Goal: Task Accomplishment & Management: Use online tool/utility

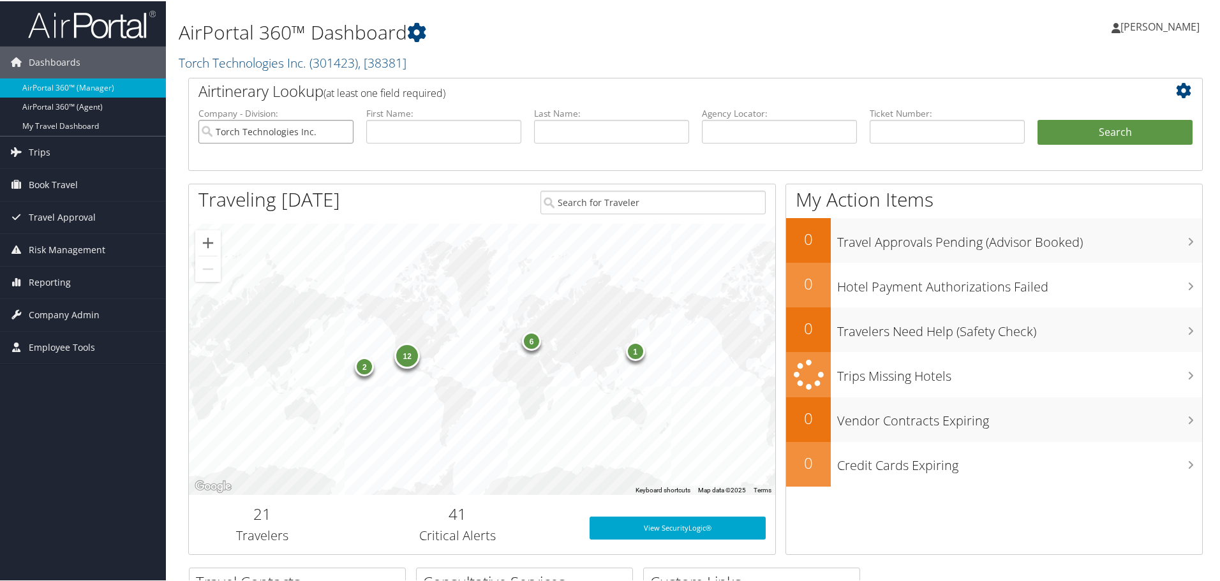
click at [300, 137] on input "Torch Technologies Inc." at bounding box center [275, 131] width 155 height 24
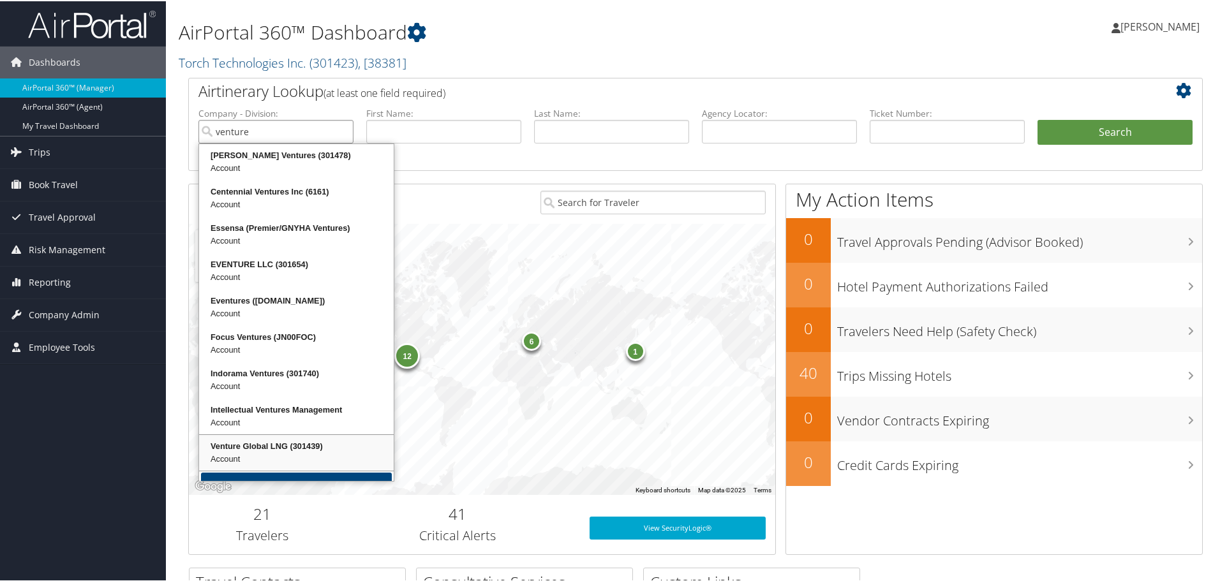
click at [316, 444] on div "Venture Global LNG (301439)" at bounding box center [296, 445] width 191 height 13
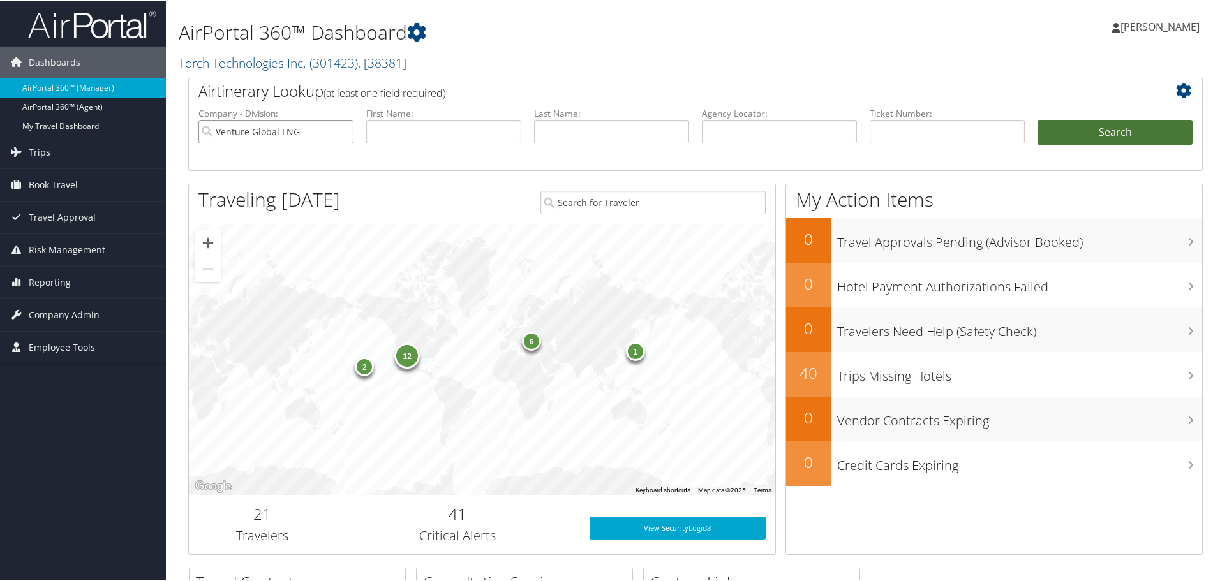
type input "Venture Global LNG"
click at [1070, 133] on button "Search" at bounding box center [1115, 132] width 155 height 26
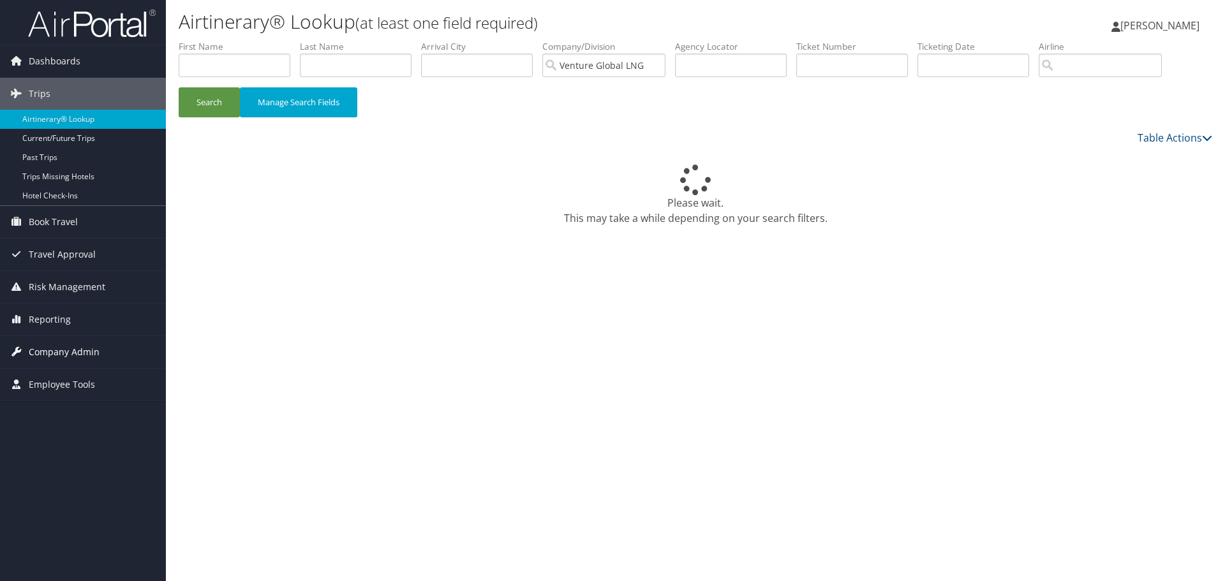
click at [90, 354] on span "Company Admin" at bounding box center [64, 352] width 71 height 32
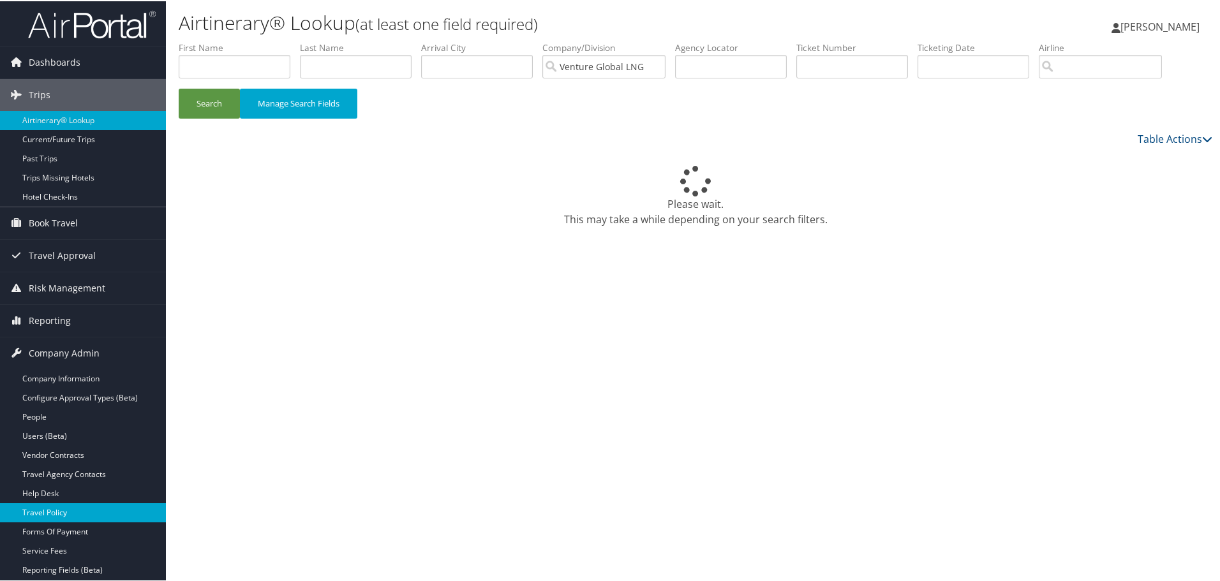
click at [56, 505] on link "Travel Policy" at bounding box center [83, 511] width 166 height 19
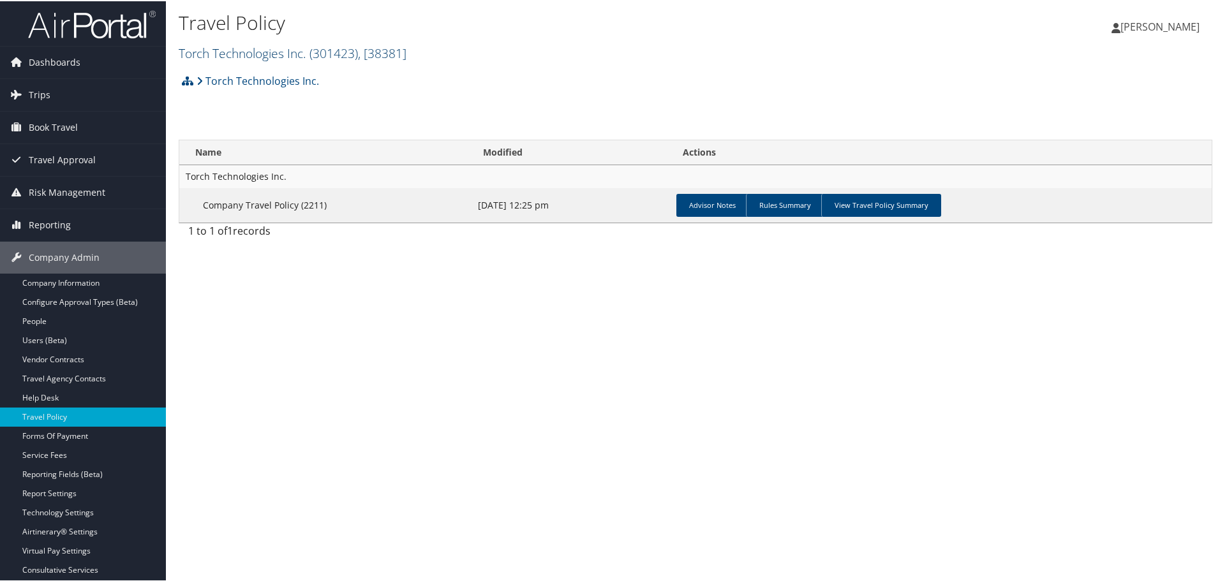
click at [244, 53] on link "Torch Technologies Inc. ( 301423 ) , [ 38381 ]" at bounding box center [293, 51] width 228 height 17
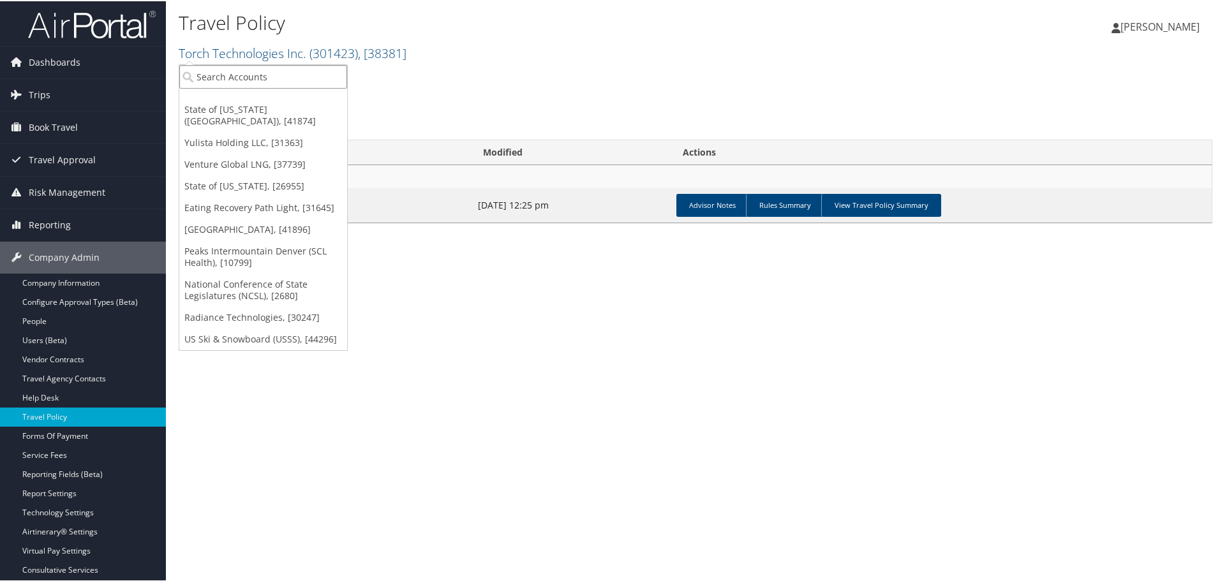
click at [255, 71] on input "search" at bounding box center [263, 76] width 168 height 24
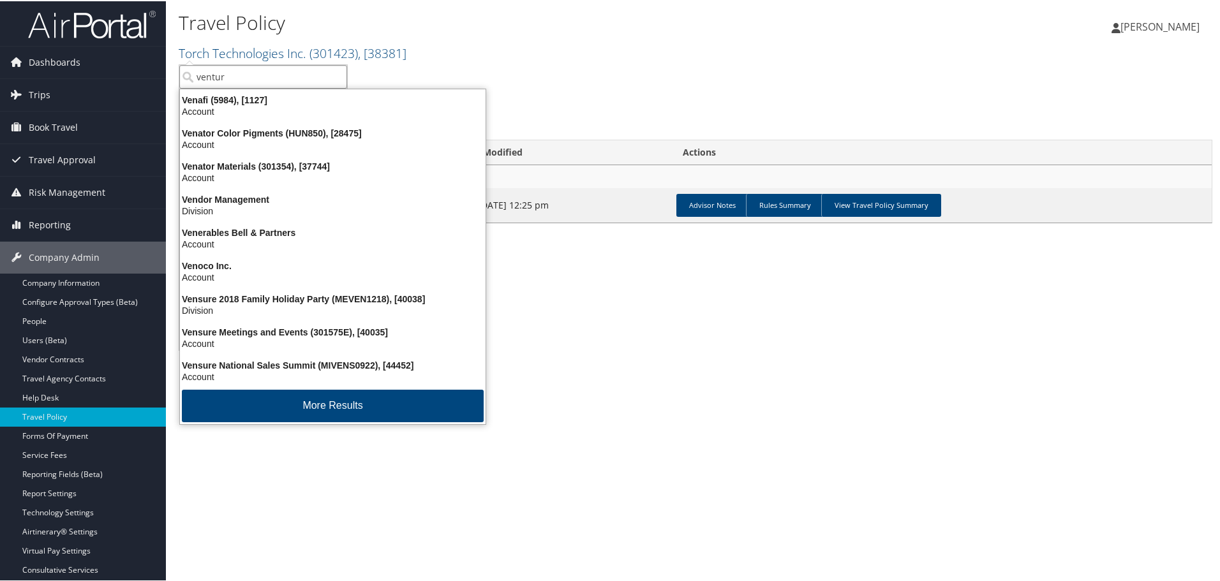
type input "venture"
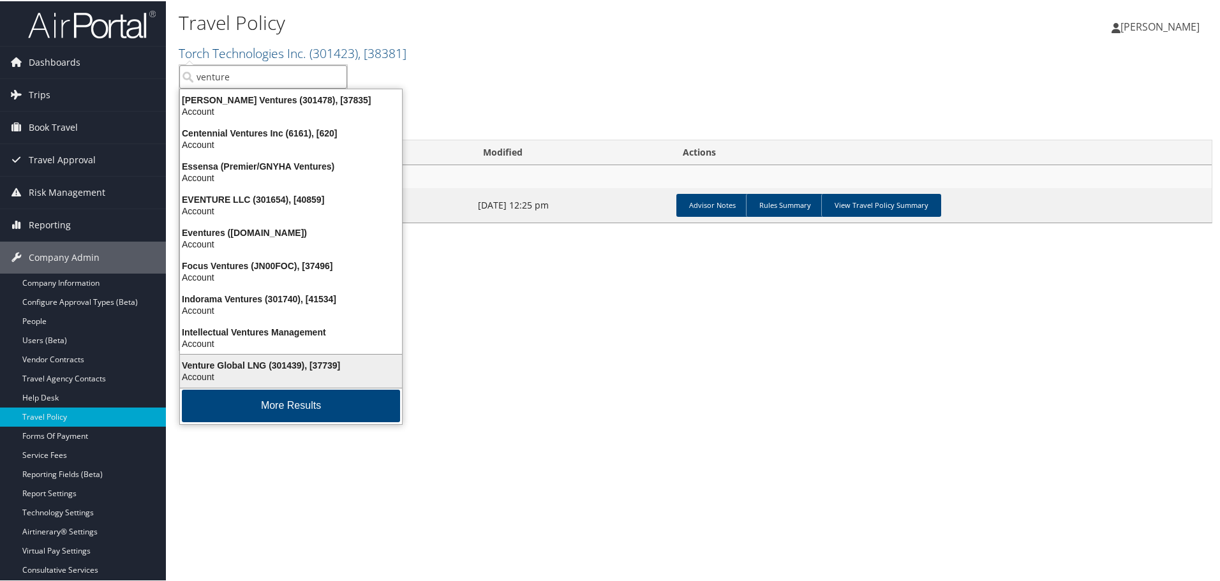
click at [267, 366] on div "Venture Global LNG (301439), [37739]" at bounding box center [290, 364] width 237 height 11
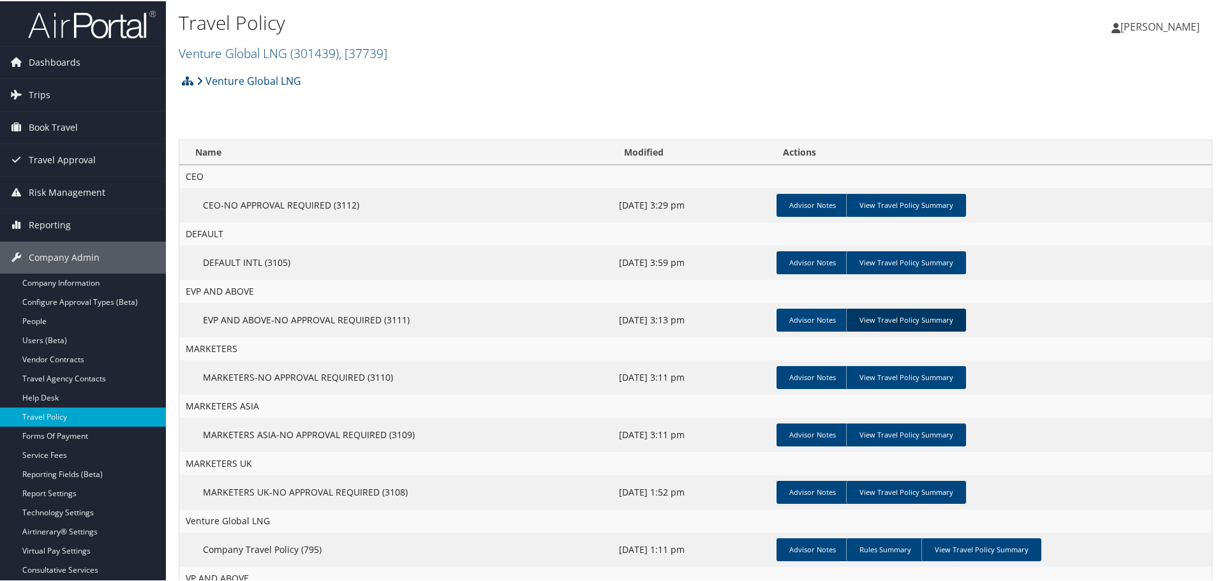
click at [879, 322] on link "View Travel Policy Summary" at bounding box center [906, 319] width 120 height 23
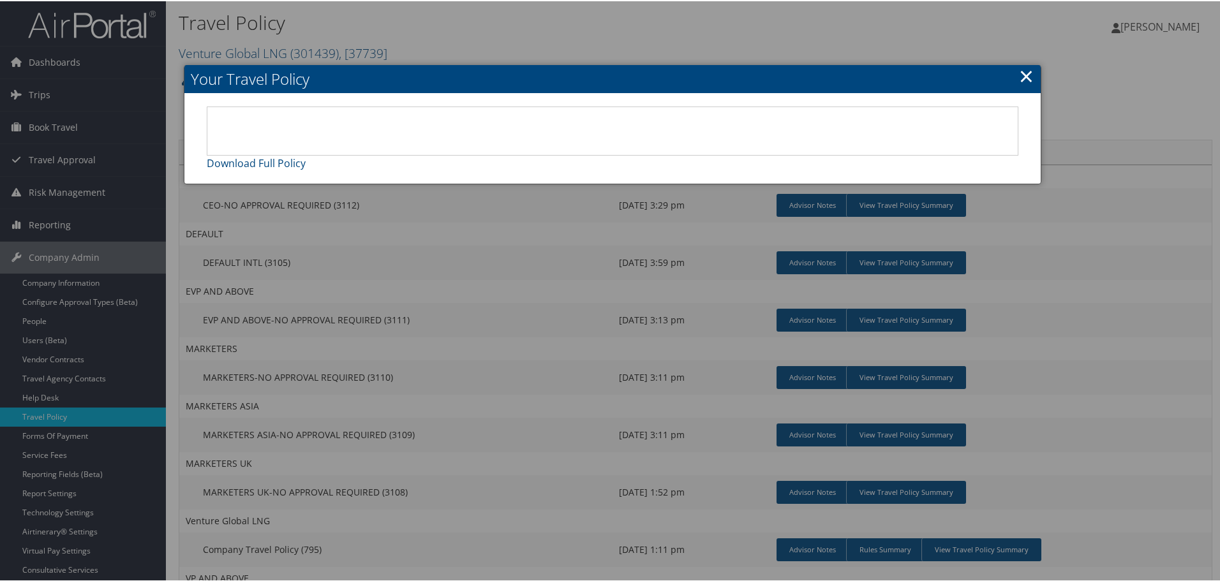
click at [1019, 78] on link "×" at bounding box center [1026, 75] width 15 height 26
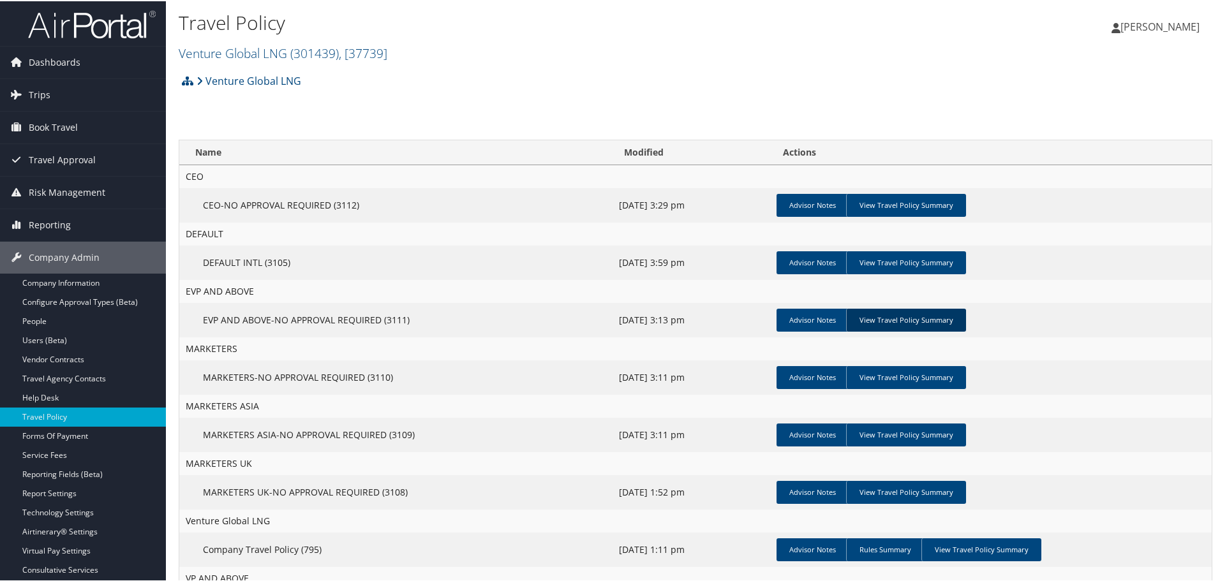
click at [882, 316] on link "View Travel Policy Summary" at bounding box center [906, 319] width 120 height 23
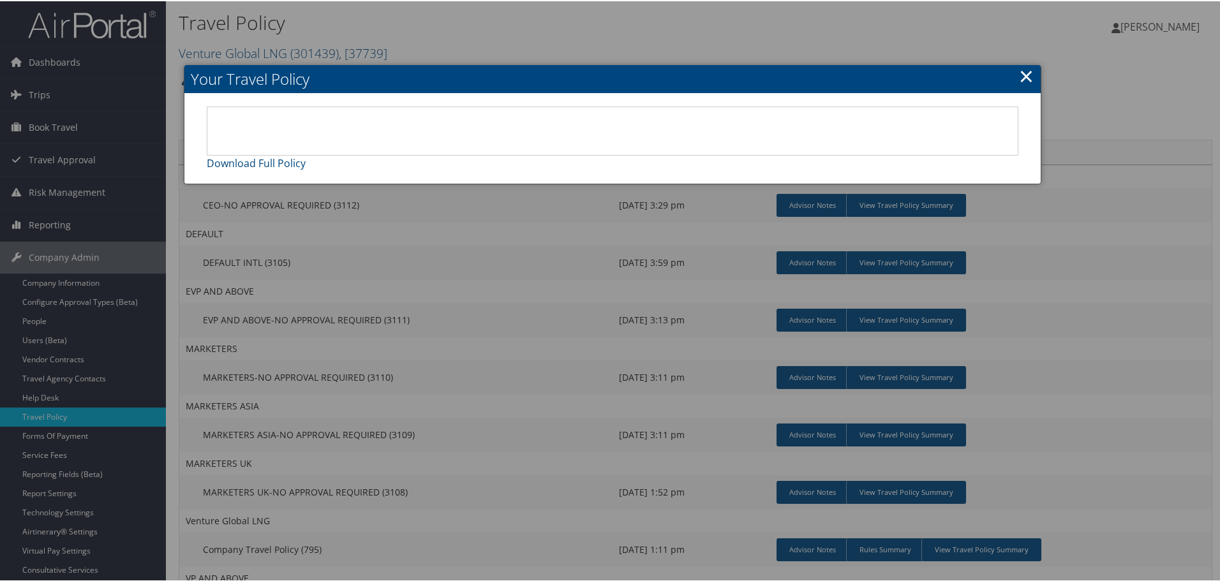
click at [1024, 76] on link "×" at bounding box center [1026, 75] width 15 height 26
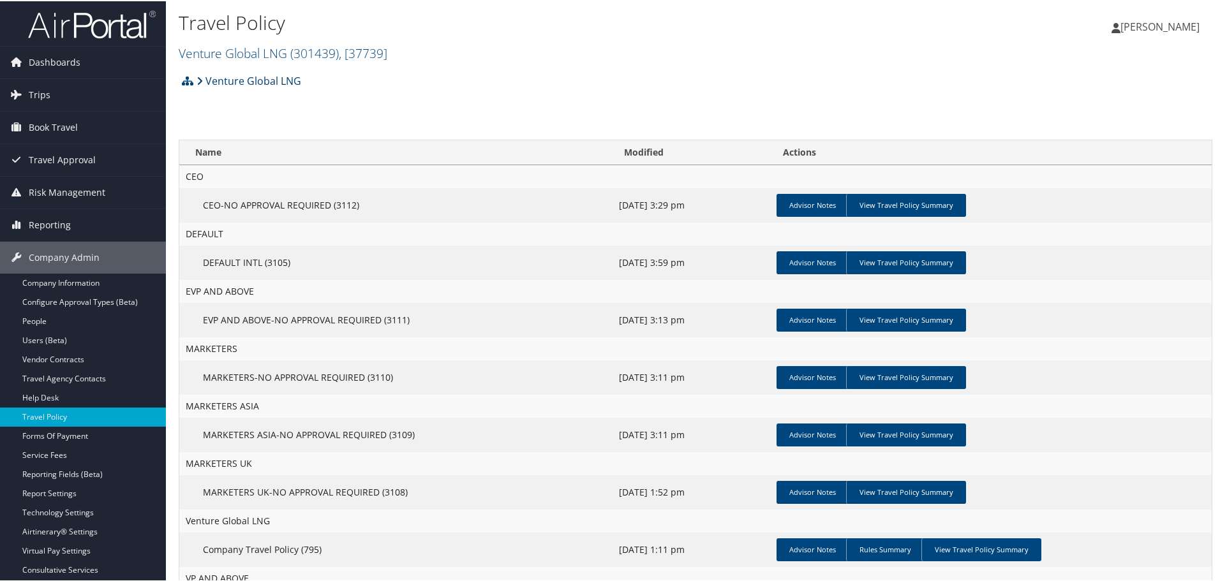
click at [281, 86] on link "Venture Global LNG" at bounding box center [249, 80] width 105 height 26
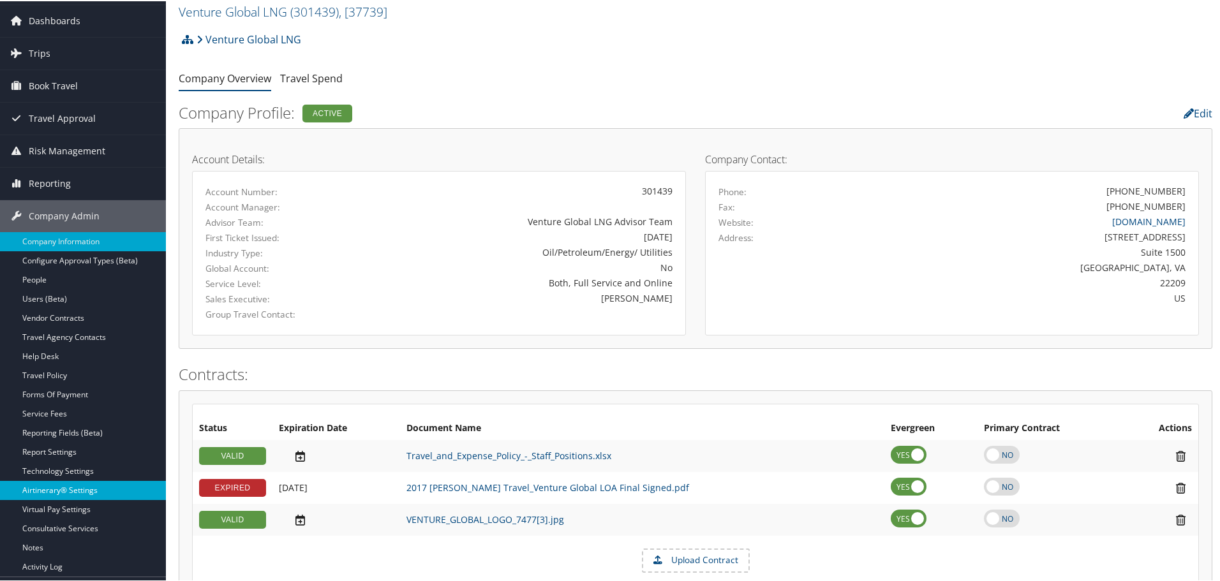
scroll to position [64, 0]
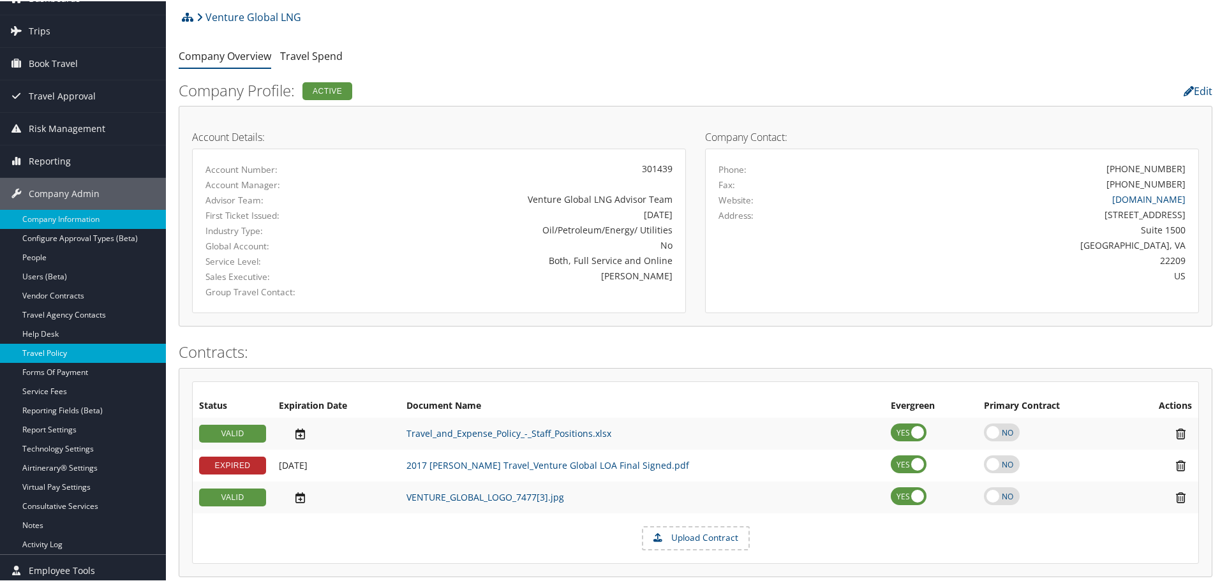
click at [58, 348] on link "Travel Policy" at bounding box center [83, 352] width 166 height 19
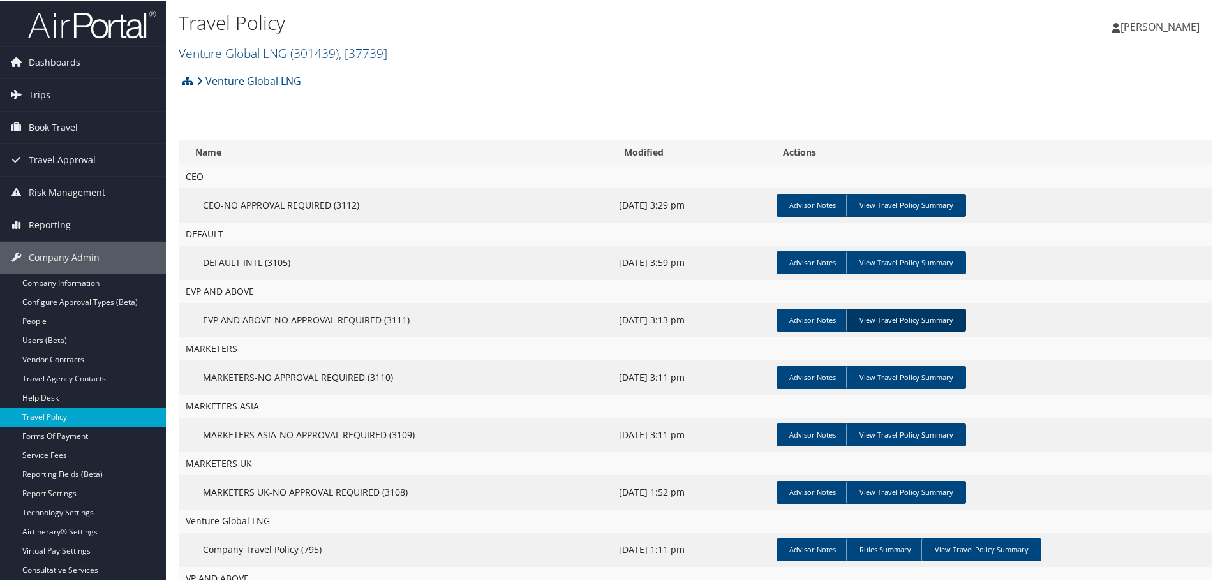
click at [923, 313] on link "View Travel Policy Summary" at bounding box center [906, 319] width 120 height 23
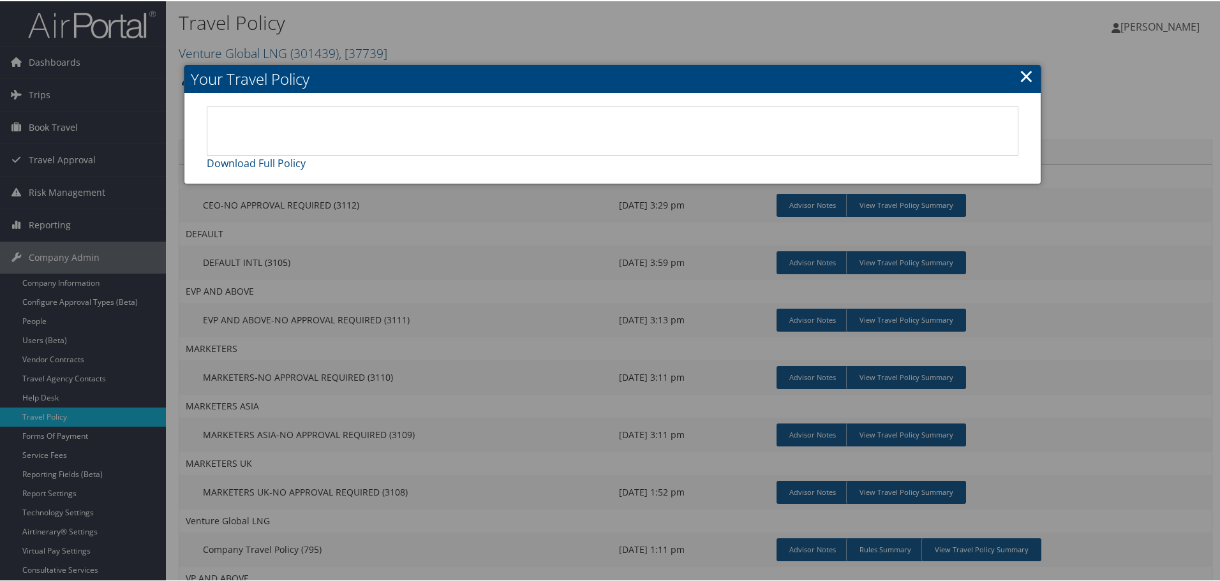
click at [1019, 78] on link "×" at bounding box center [1026, 75] width 15 height 26
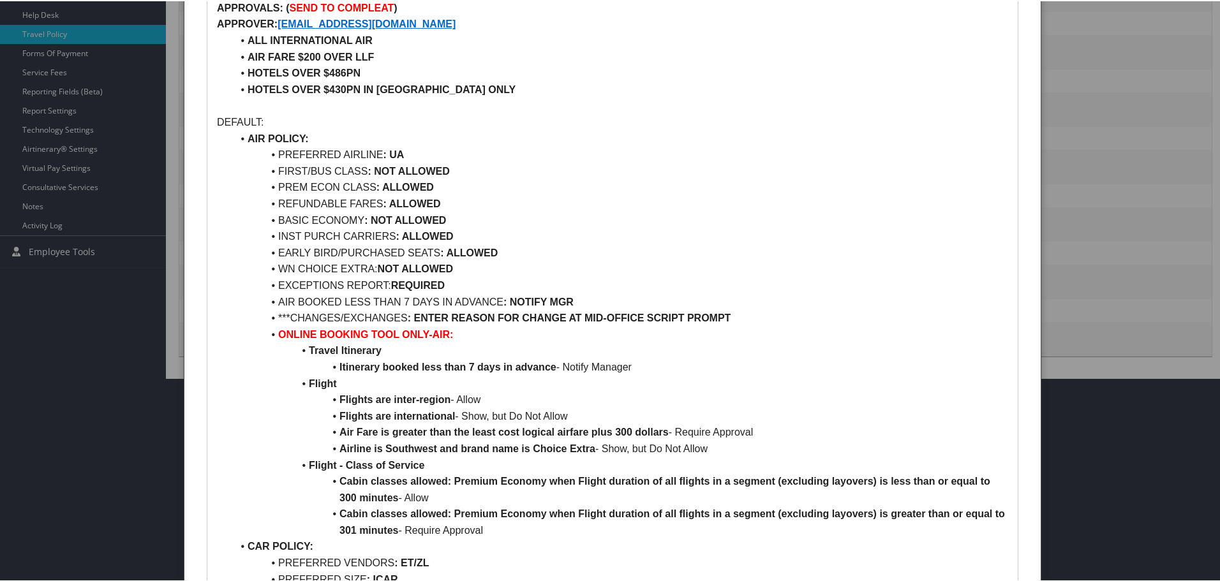
scroll to position [702, 0]
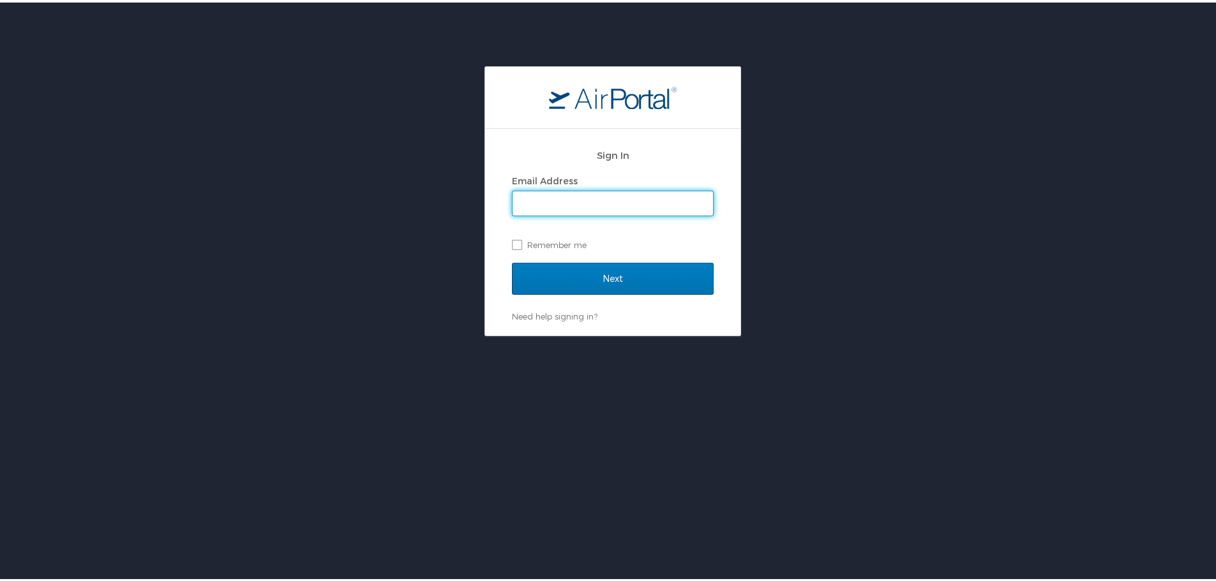
type input "[EMAIL_ADDRESS][PERSON_NAME][DOMAIN_NAME]"
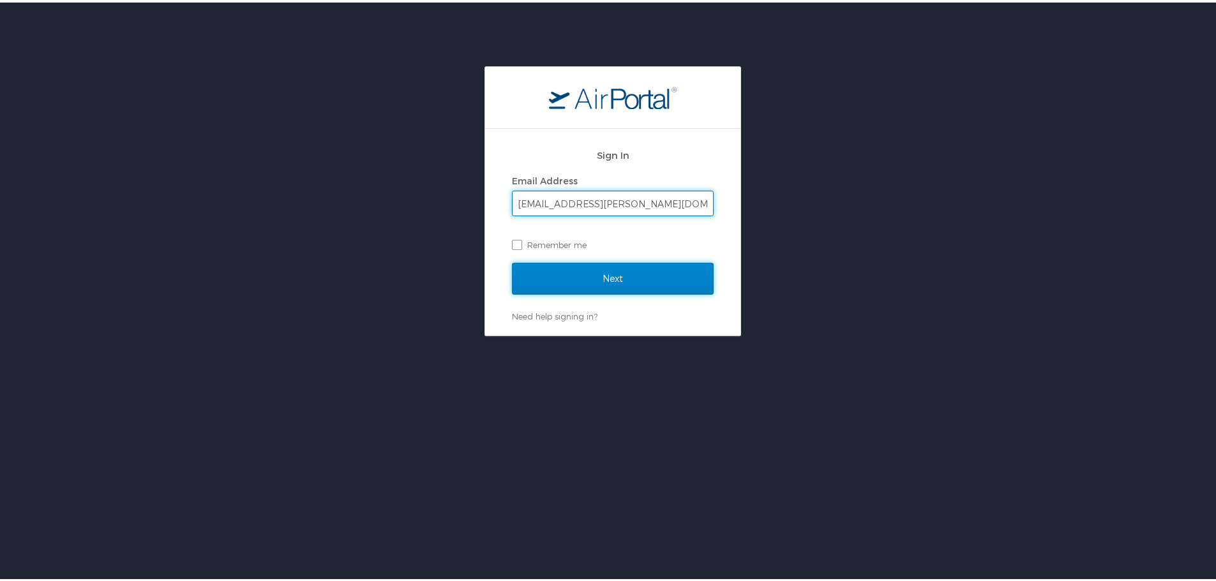
click at [537, 278] on input "Next" at bounding box center [613, 276] width 202 height 32
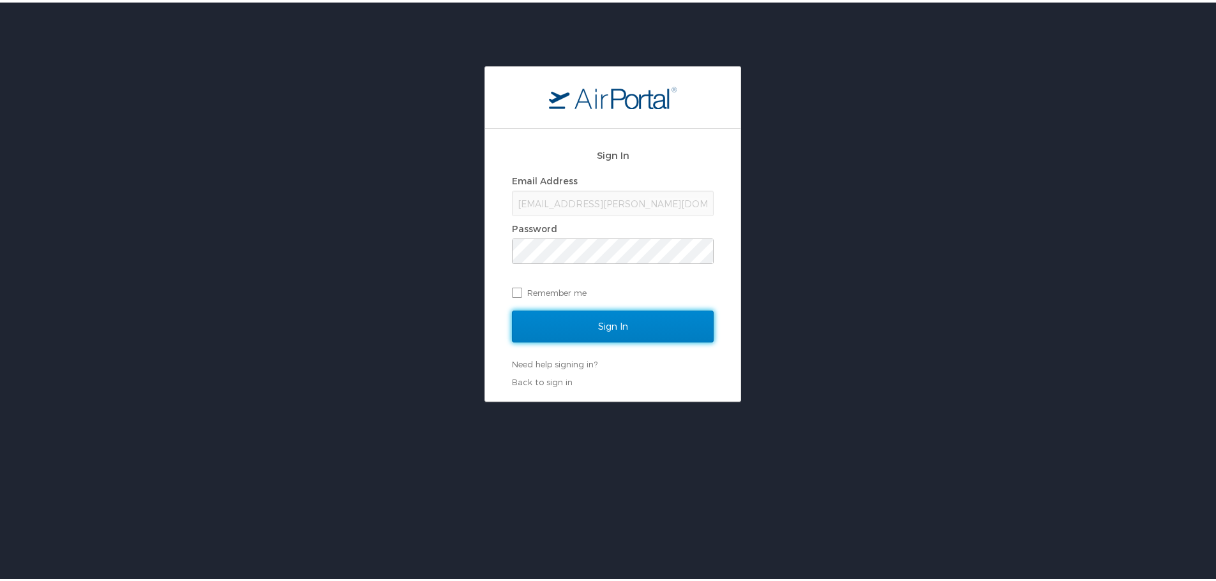
click at [639, 318] on input "Sign In" at bounding box center [613, 324] width 202 height 32
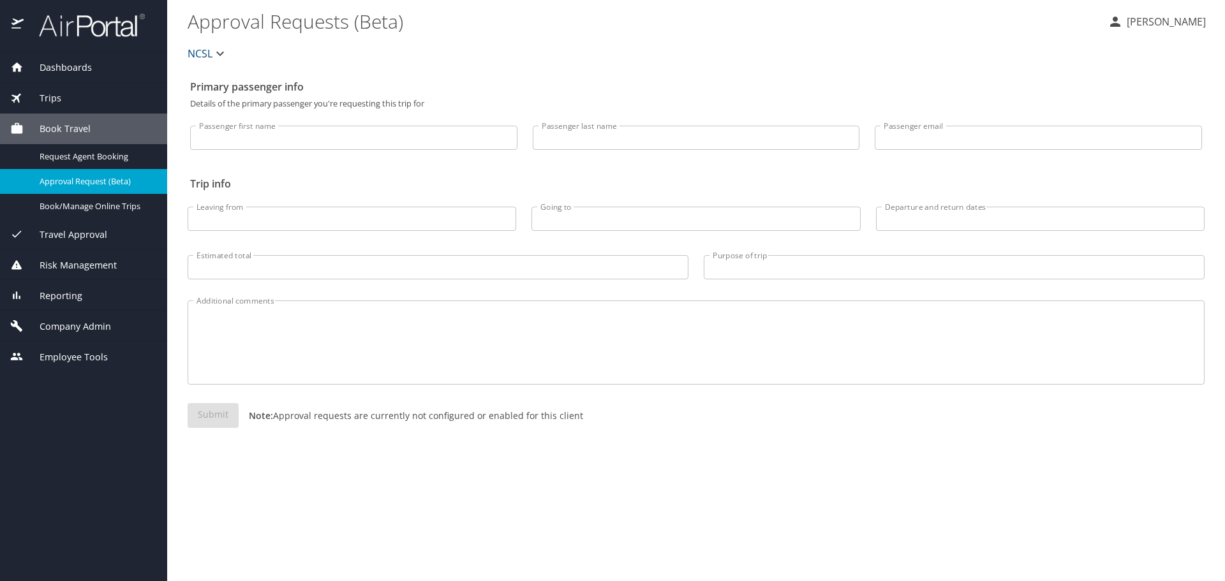
click at [64, 304] on div "Reporting" at bounding box center [83, 295] width 167 height 31
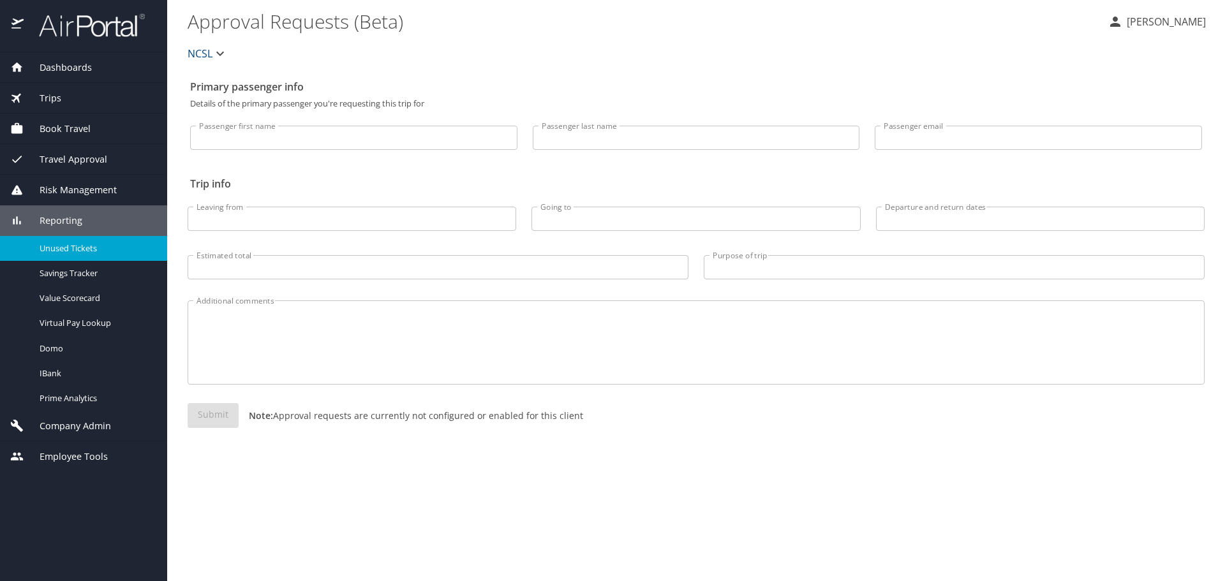
click at [60, 252] on span "Unused Tickets" at bounding box center [96, 249] width 112 height 12
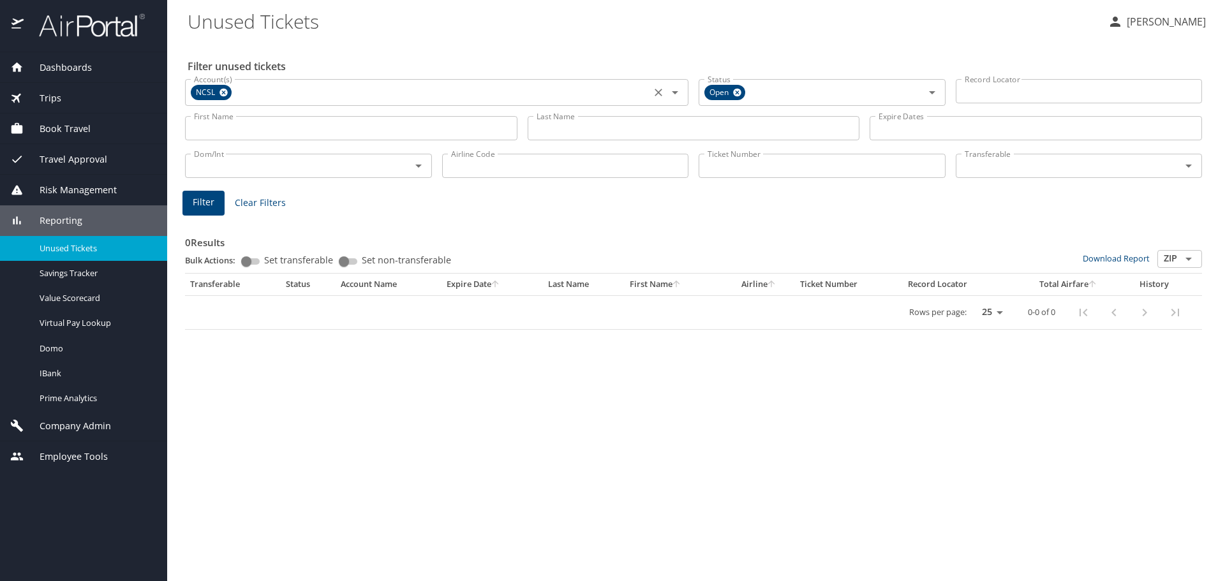
click at [203, 89] on span "NCSL" at bounding box center [207, 92] width 32 height 13
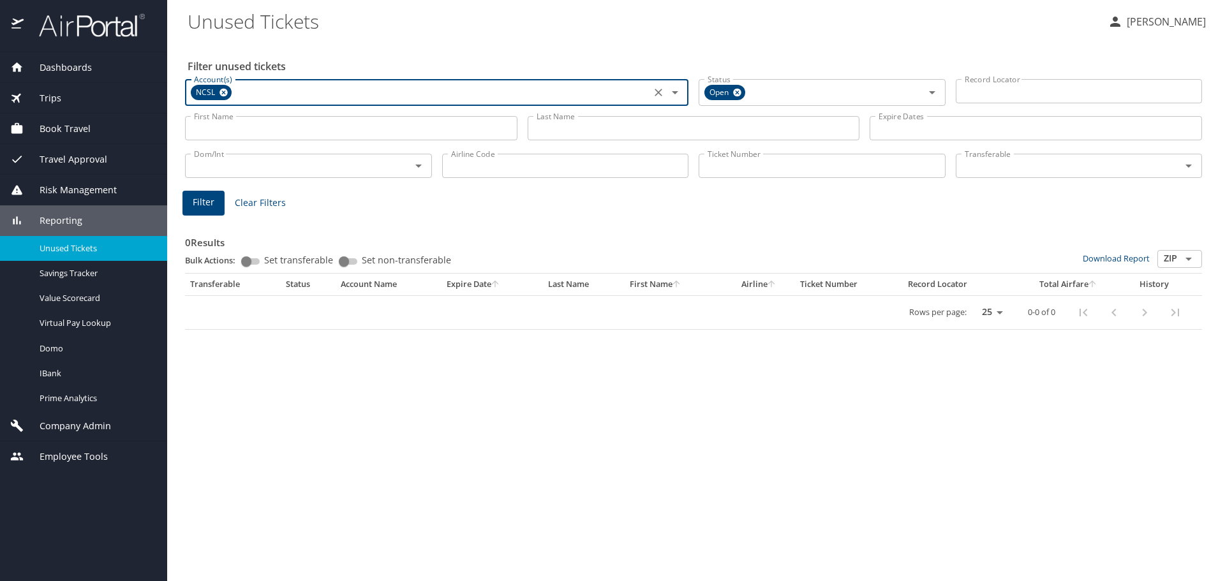
click at [221, 93] on icon at bounding box center [224, 93] width 8 height 8
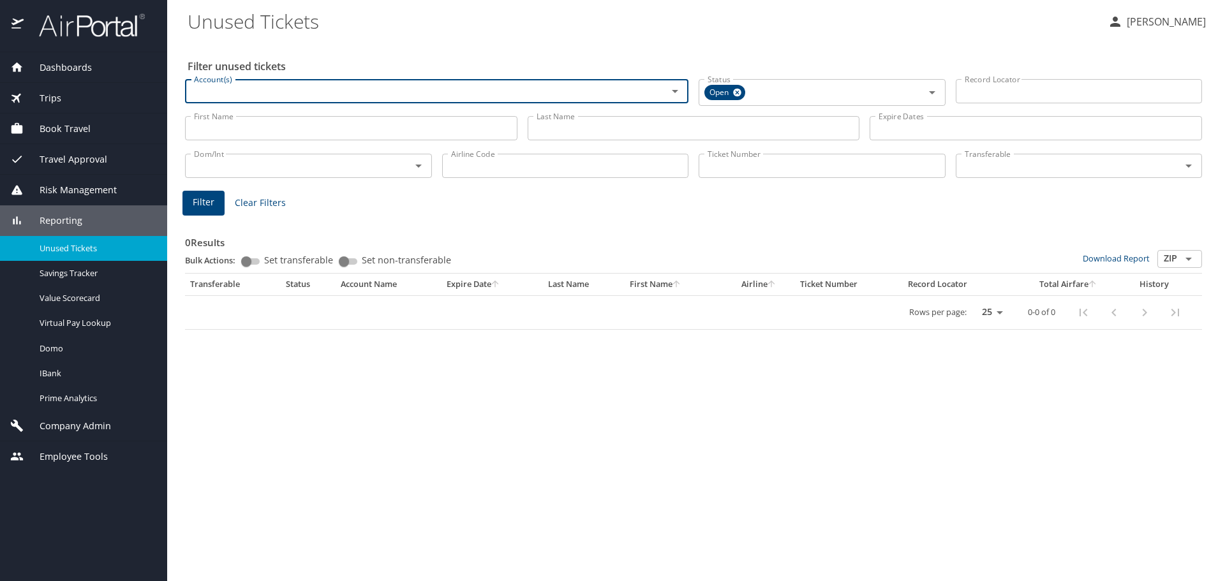
click at [221, 93] on input "Account(s)" at bounding box center [418, 91] width 458 height 17
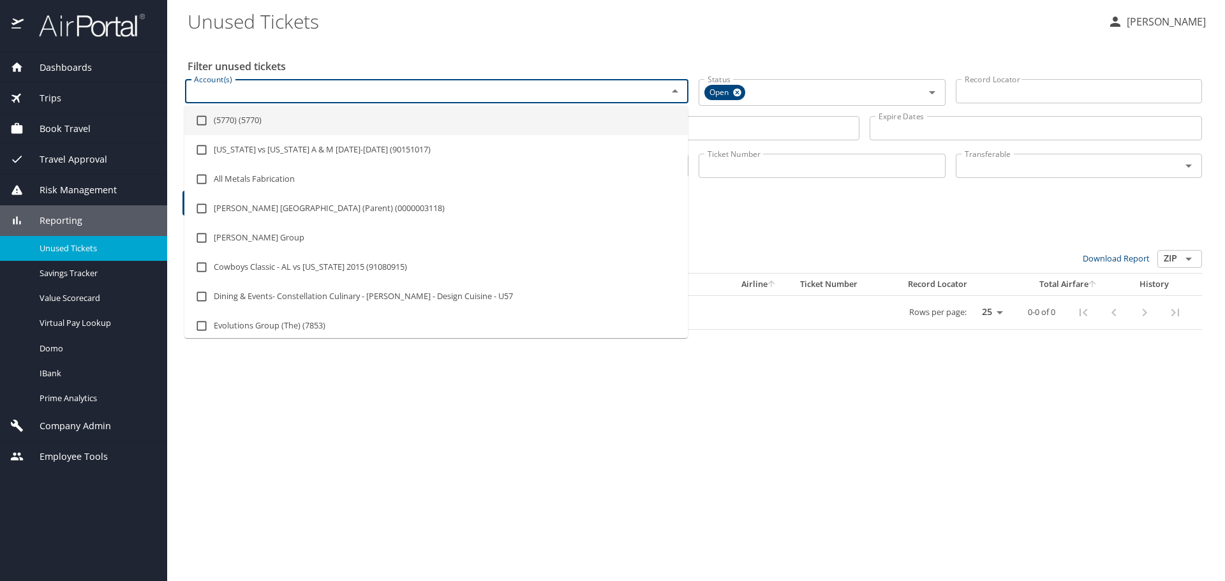
click at [244, 93] on input "Account(s)" at bounding box center [418, 91] width 458 height 17
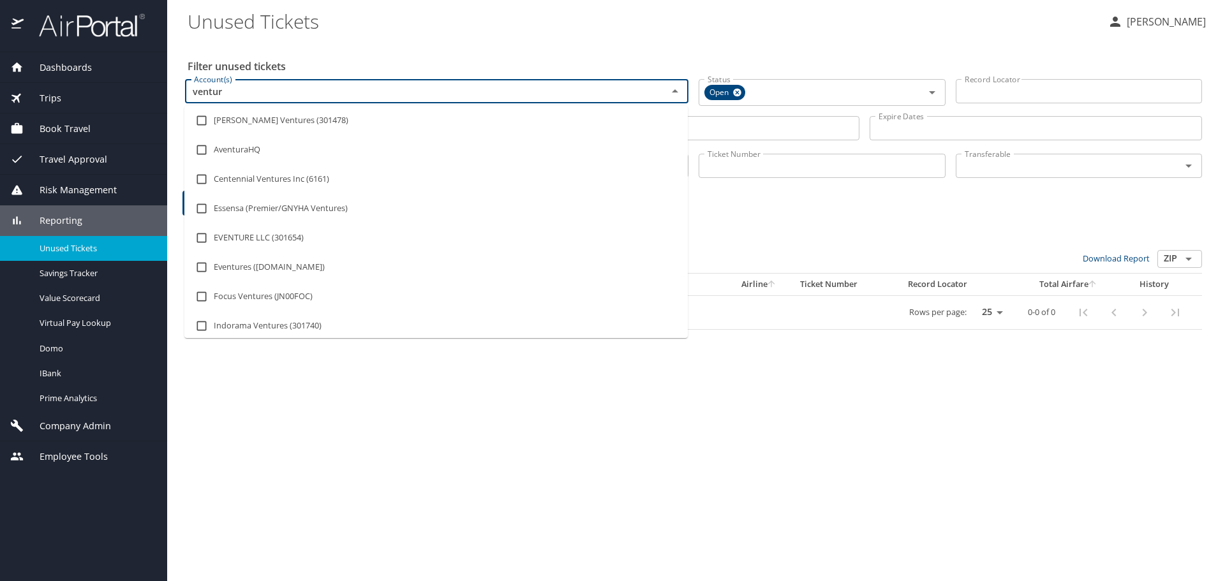
type input "venture"
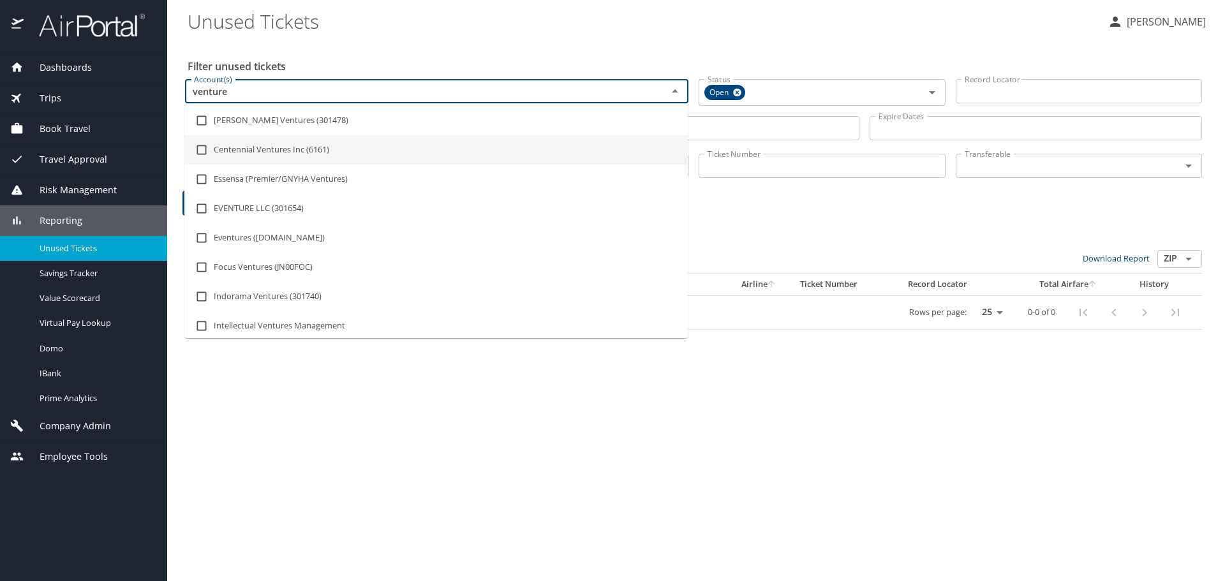
click at [599, 161] on li "Centennial Ventures Inc (6161)" at bounding box center [436, 149] width 504 height 29
checkbox input "true"
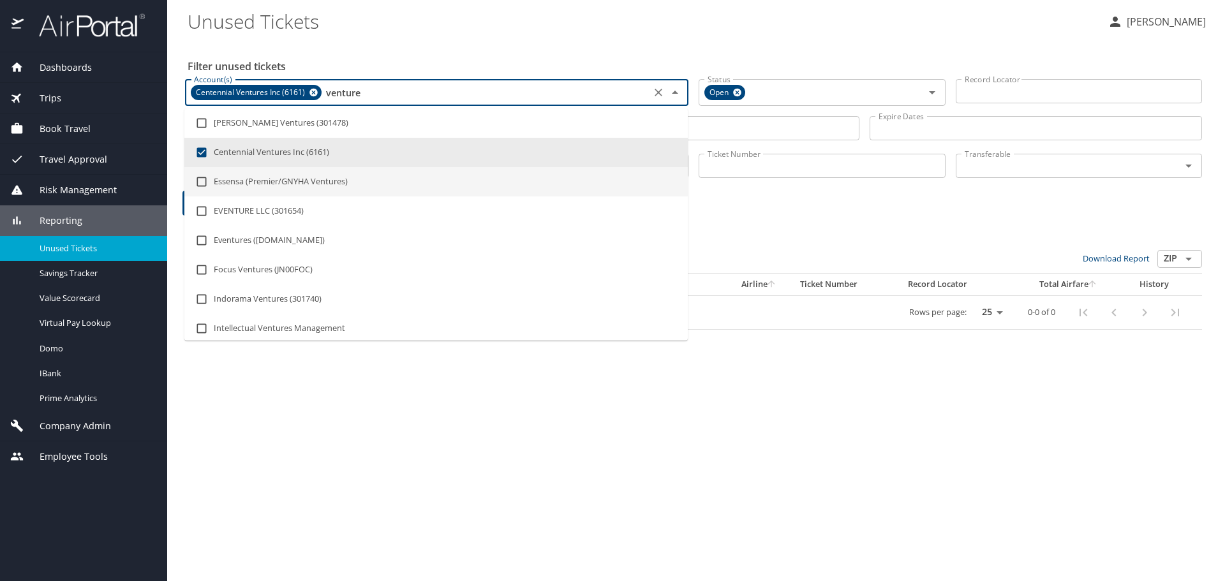
type input "venture"
click at [792, 216] on div "0 Results Bulk Actions: Set transferable Set non-transferable Download Report Z…" at bounding box center [693, 271] width 1027 height 127
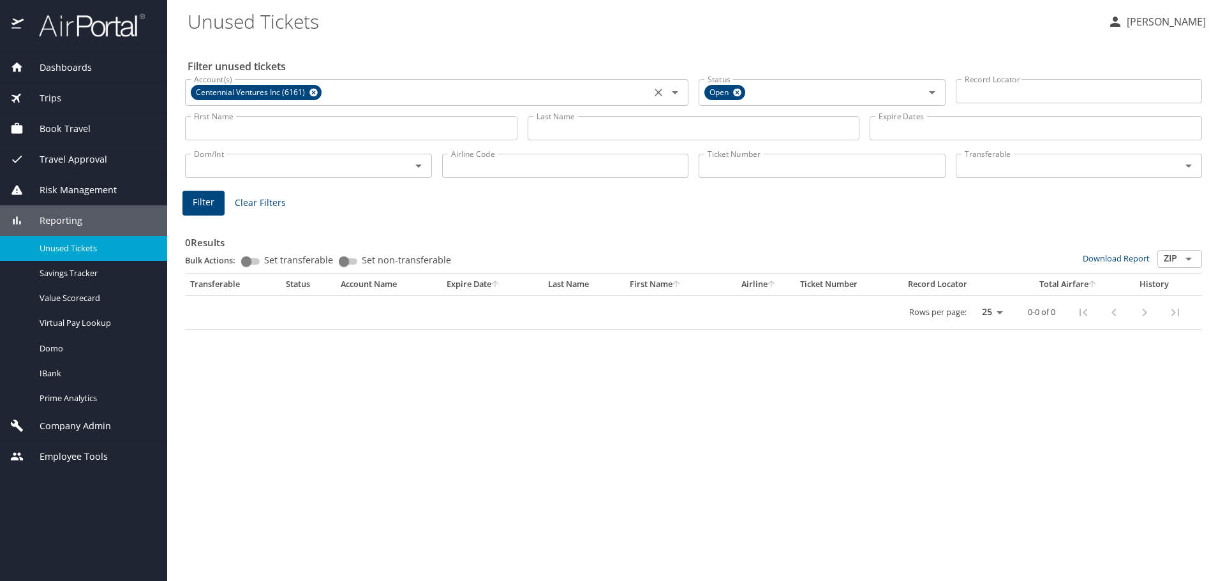
click at [317, 98] on icon at bounding box center [314, 93] width 10 height 14
click at [574, 123] on input "Last Name" at bounding box center [694, 128] width 332 height 24
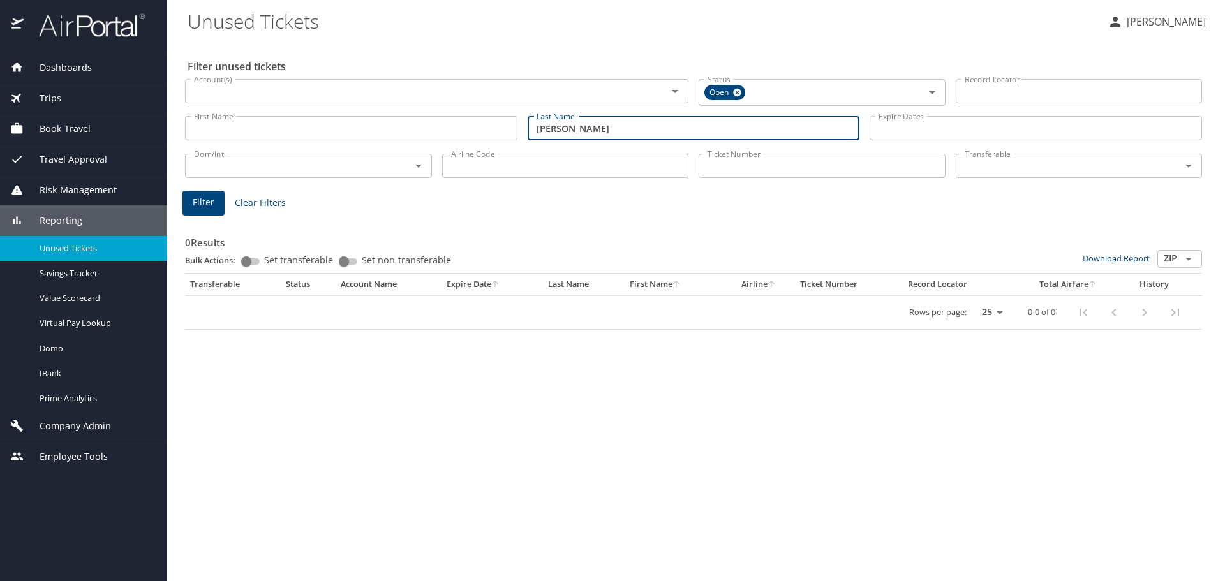
type input "Strohman"
click at [196, 192] on button "Filter" at bounding box center [204, 203] width 42 height 25
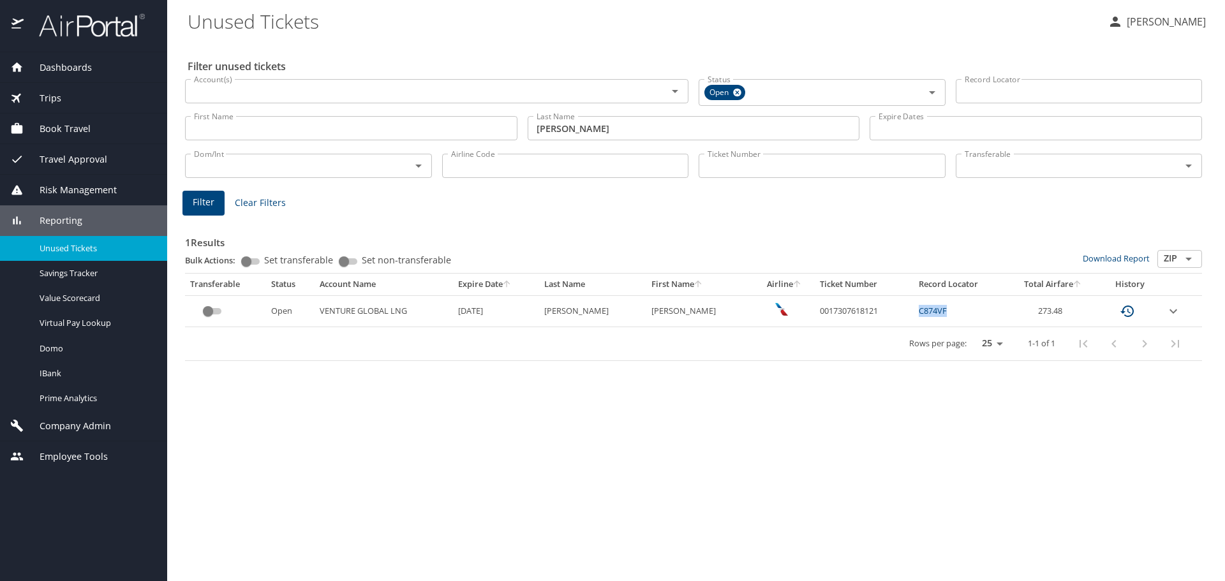
drag, startPoint x: 903, startPoint y: 307, endPoint x: 935, endPoint y: 307, distance: 31.9
click at [935, 307] on td "C874VF" at bounding box center [961, 310] width 94 height 31
copy link "C874VF"
